Goal: Browse casually

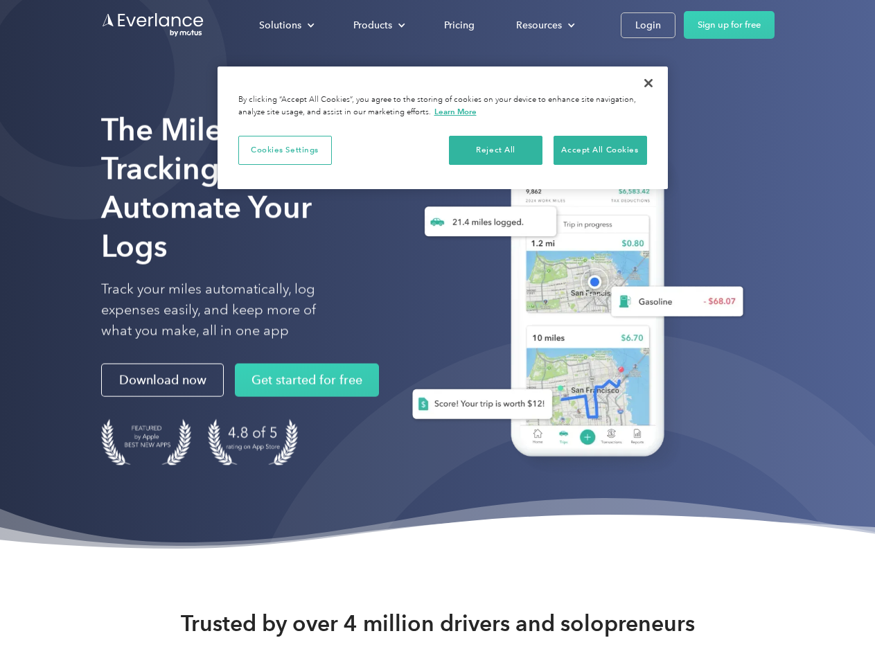
click at [286, 25] on div "Solutions" at bounding box center [280, 25] width 42 height 17
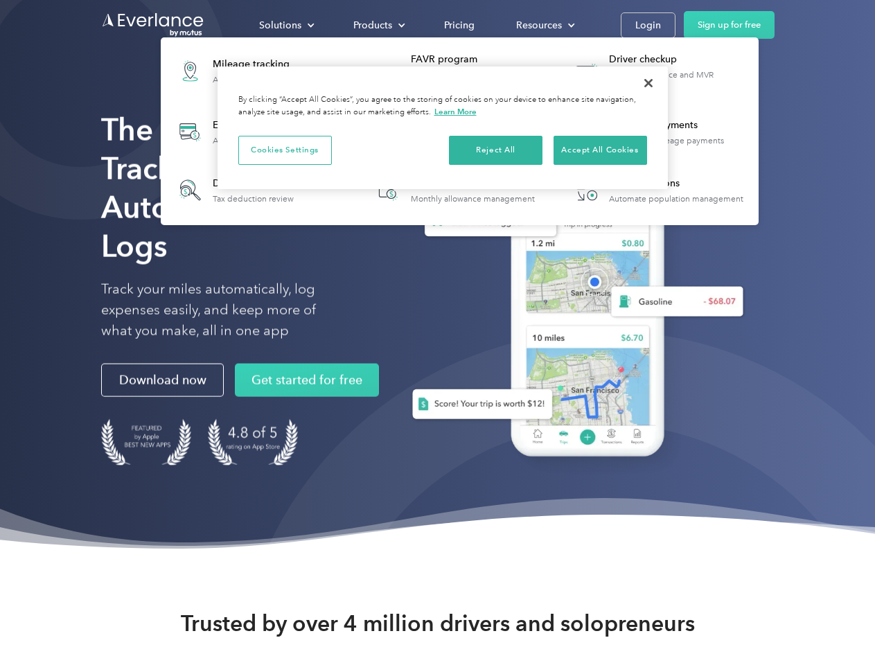
click at [378, 25] on div "Products" at bounding box center [372, 25] width 39 height 17
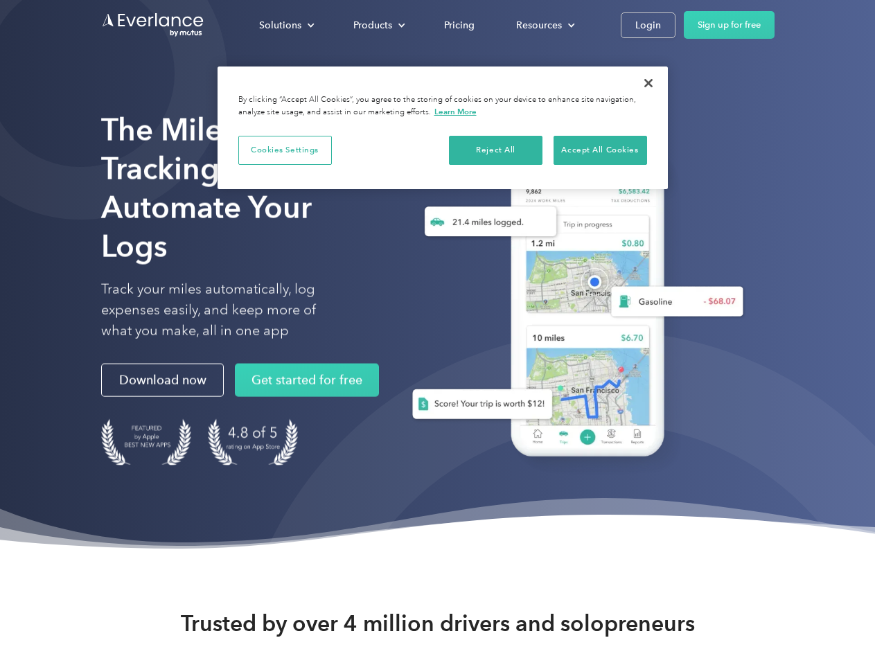
click at [544, 25] on div "Resources" at bounding box center [539, 25] width 46 height 17
click at [285, 150] on button "Cookies Settings" at bounding box center [285, 150] width 94 height 29
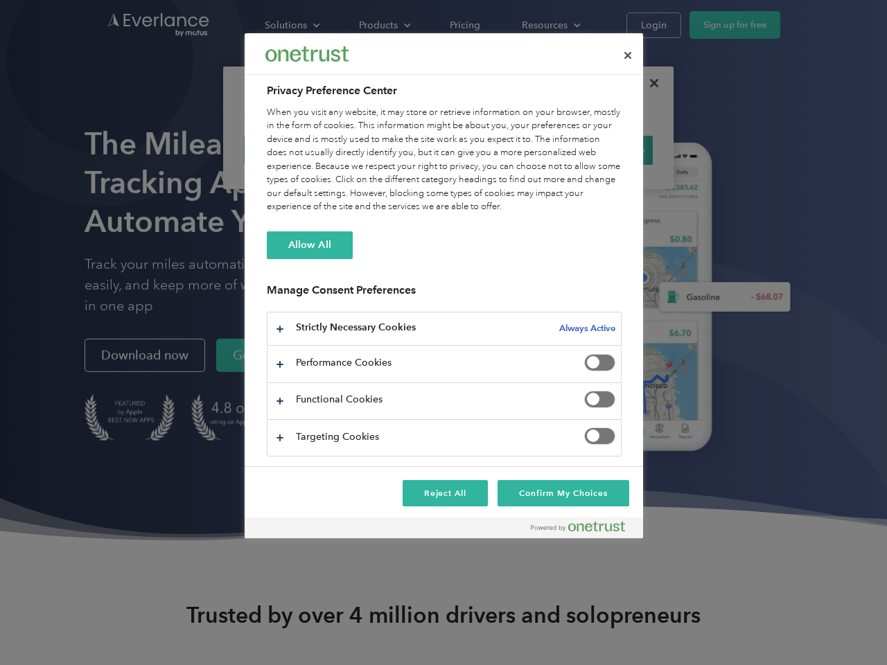
click at [496, 150] on div "When you visit any website, it may store or retrieve information on your browse…" at bounding box center [444, 160] width 355 height 108
click at [600, 150] on div "When you visit any website, it may store or retrieve information on your browse…" at bounding box center [444, 160] width 355 height 108
click at [649, 83] on div at bounding box center [443, 332] width 887 height 665
